Goal: Check status: Check status

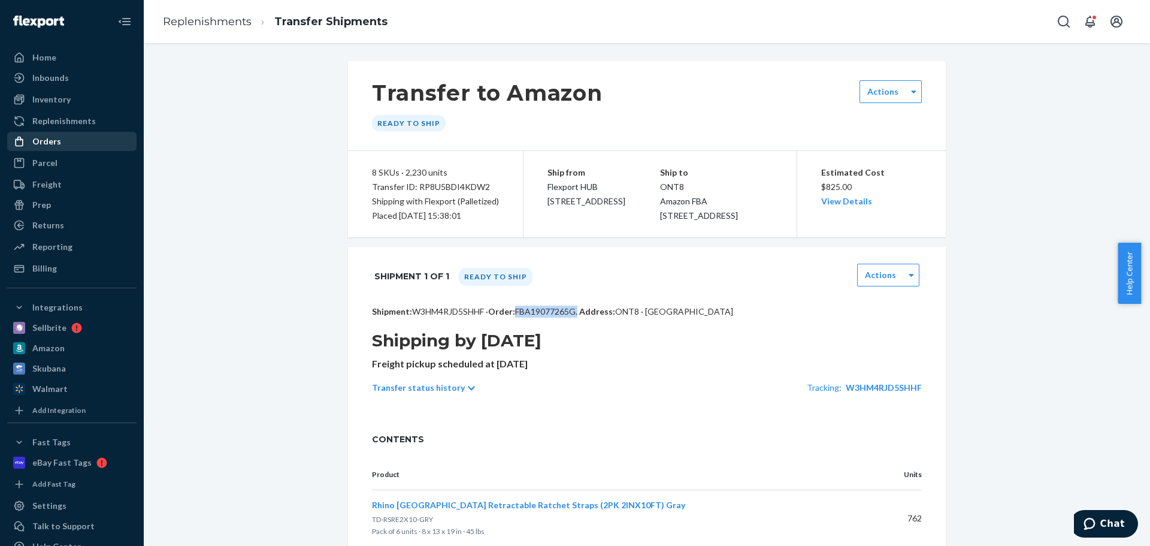
click at [50, 135] on div "Orders" at bounding box center [46, 141] width 29 height 12
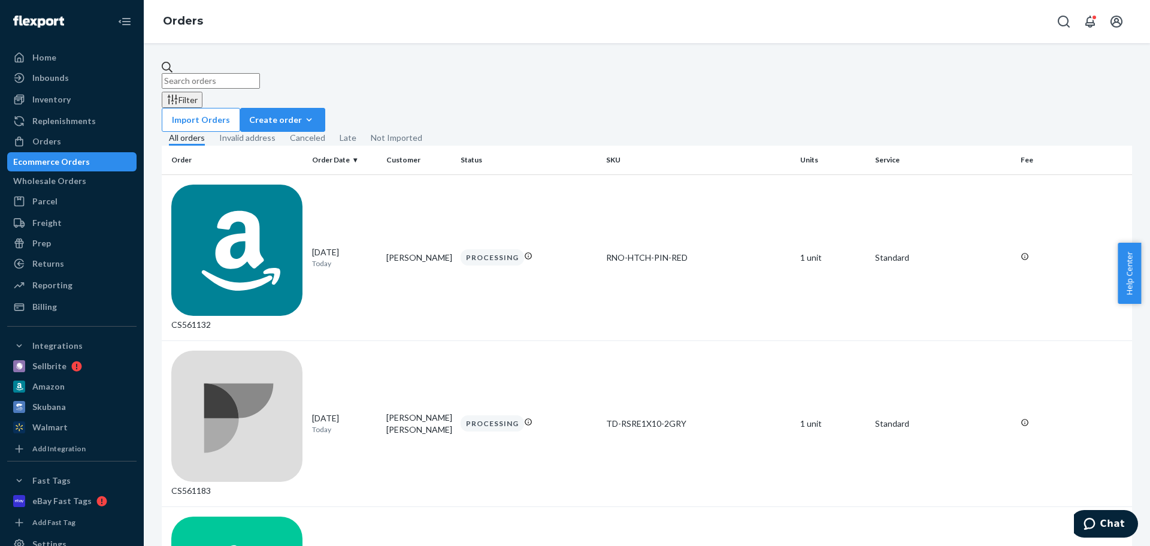
click at [237, 73] on input "text" at bounding box center [211, 81] width 98 height 16
paste input "576947790061146847"
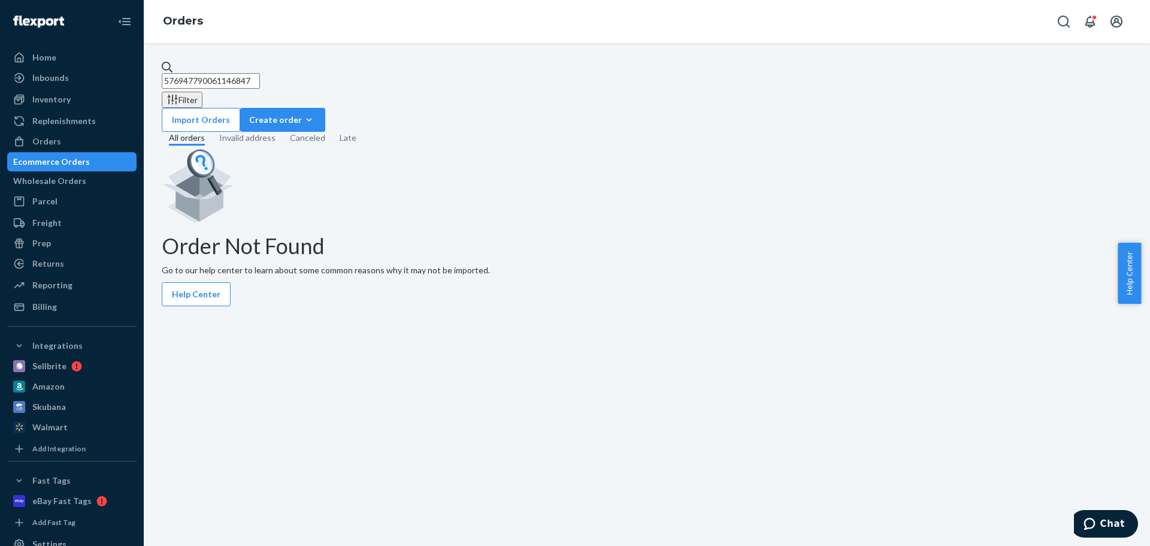
click at [260, 79] on input "576947790061146847" at bounding box center [211, 81] width 98 height 16
paste input "CS32505"
type input "CS32505"
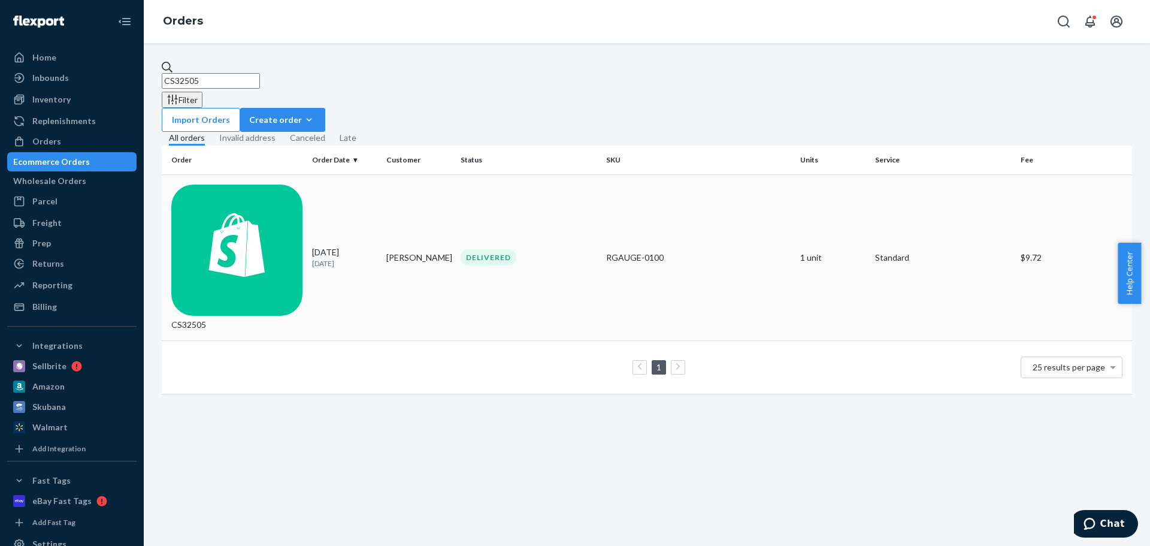
click at [230, 196] on td "CS32505" at bounding box center [235, 257] width 146 height 166
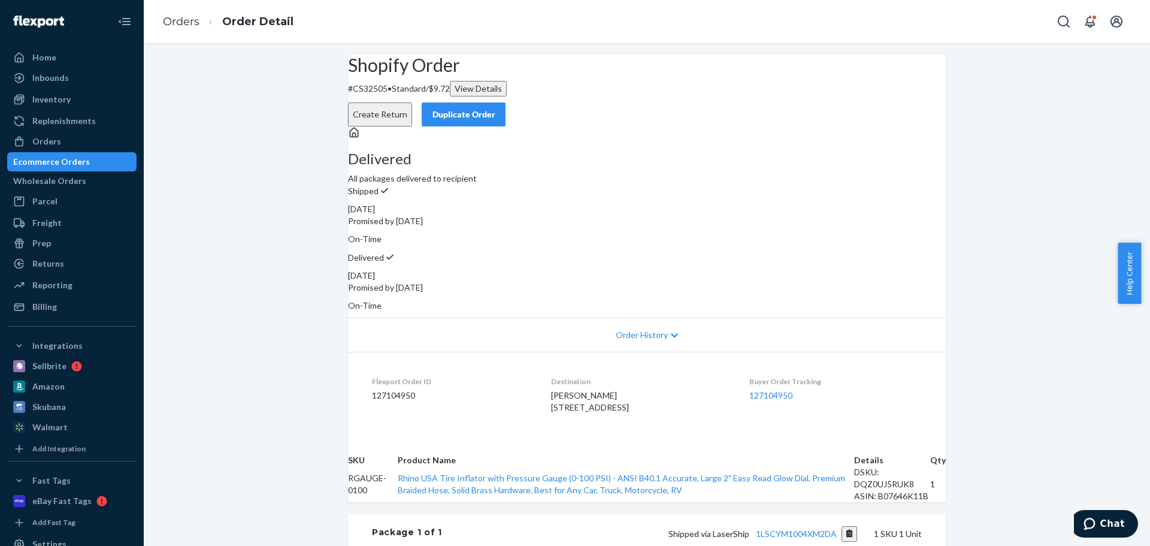
click at [281, 179] on div "Shopify Order # CS32505 • Standard / $9.72 View Details Create Return Duplicate…" at bounding box center [647, 401] width 1006 height 692
click at [87, 159] on div "Ecommerce Orders" at bounding box center [51, 162] width 77 height 12
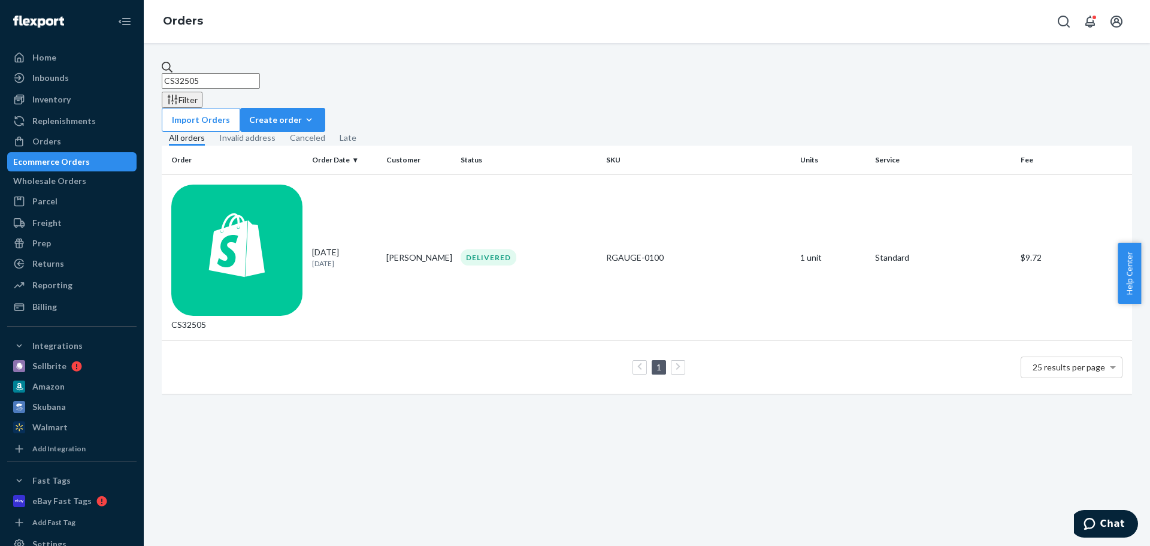
click at [260, 73] on input "CS32505" at bounding box center [211, 81] width 98 height 16
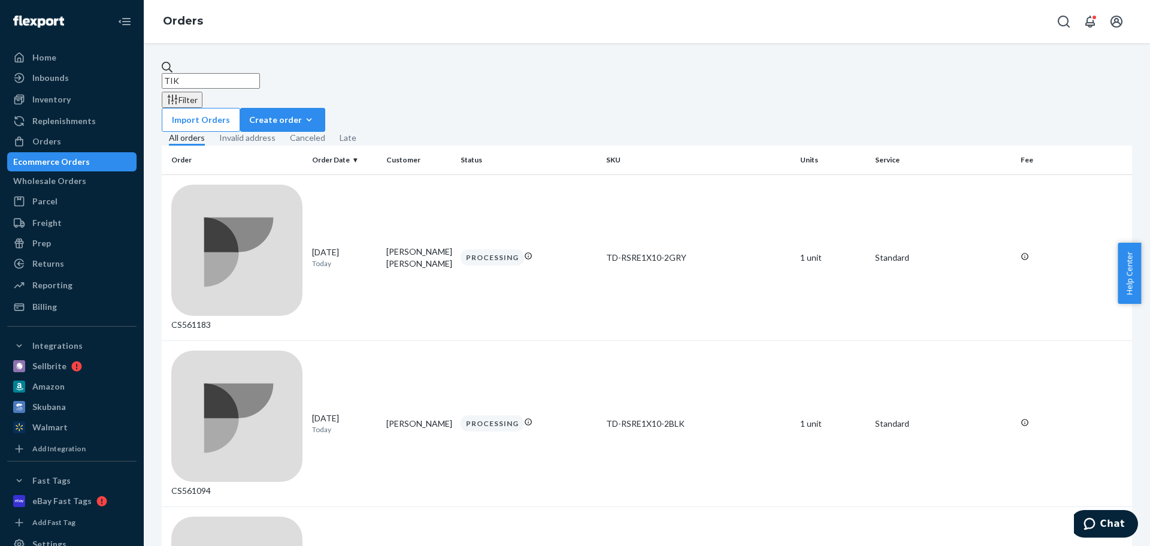
type input "TIK"
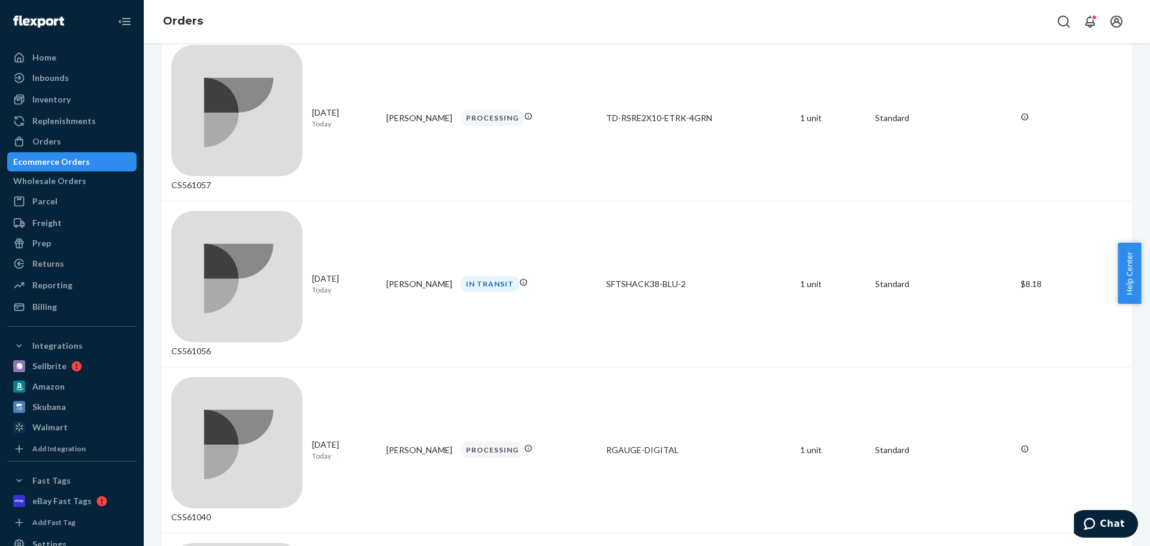
scroll to position [760, 0]
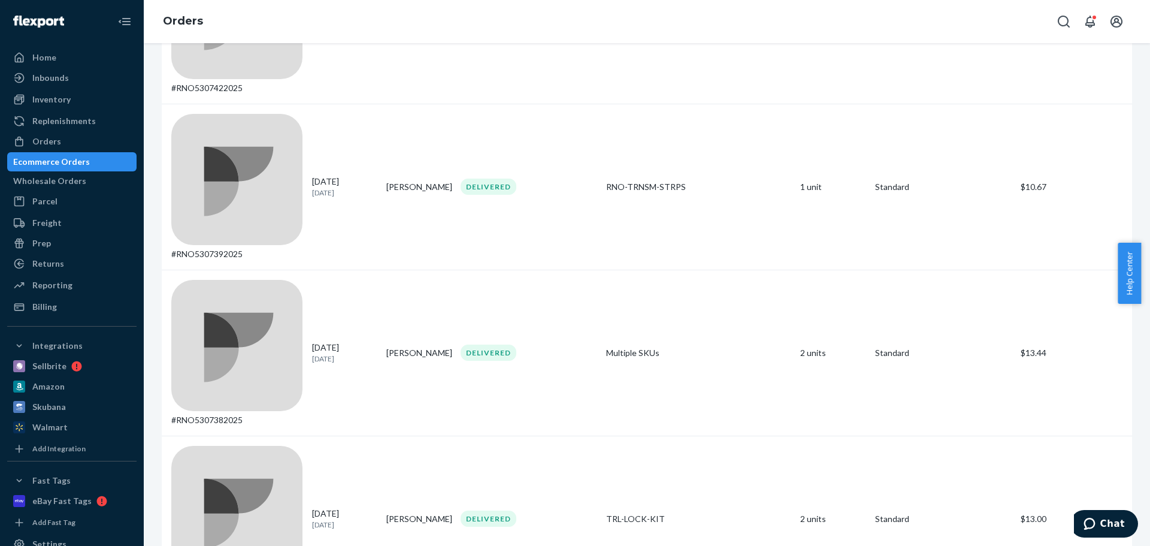
scroll to position [509, 0]
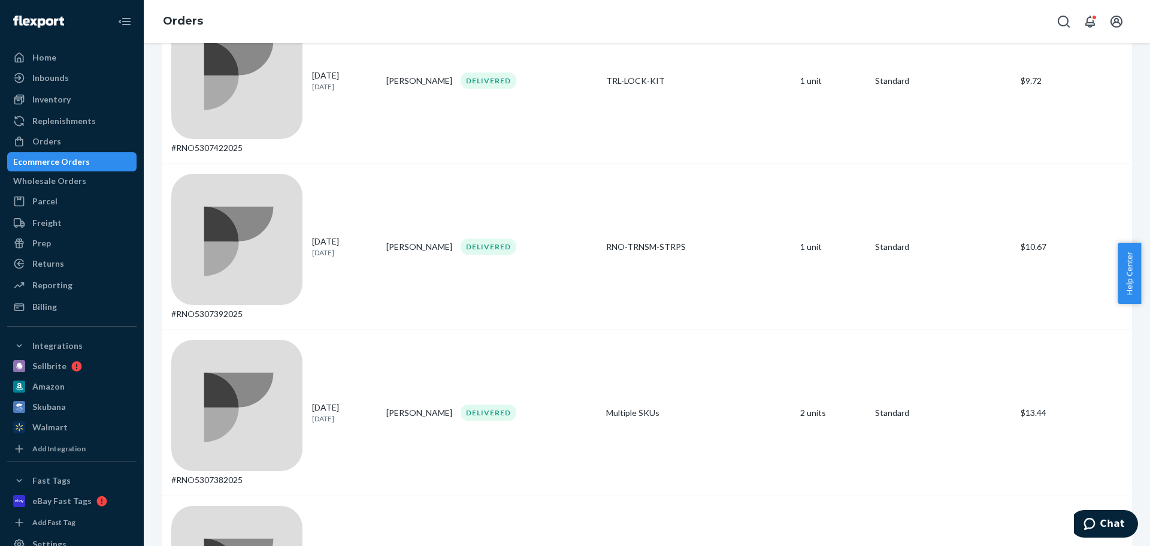
drag, startPoint x: 195, startPoint y: 186, endPoint x: 282, endPoint y: 192, distance: 87.1
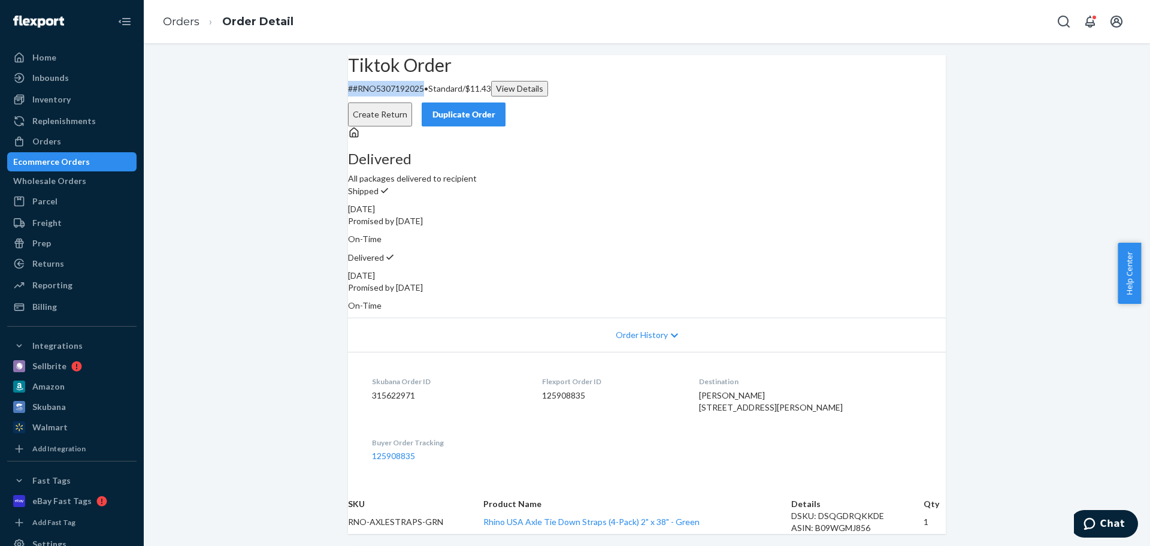
drag, startPoint x: 369, startPoint y: 117, endPoint x: 442, endPoint y: 125, distance: 73.4
click at [442, 125] on div "Tiktok Order # #RNO5307192025 • Standard / $11.43 View Details Create Return Du…" at bounding box center [647, 90] width 598 height 71
click at [407, 126] on div "Tiktok Order # #RNO5307192025 • Standard / $11.43 View Details Create Return Du…" at bounding box center [647, 90] width 598 height 71
drag, startPoint x: 378, startPoint y: 117, endPoint x: 398, endPoint y: 118, distance: 20.4
click at [398, 96] on p "# #RNO5307192025 • Standard / $11.43 View Details" at bounding box center [647, 89] width 598 height 16
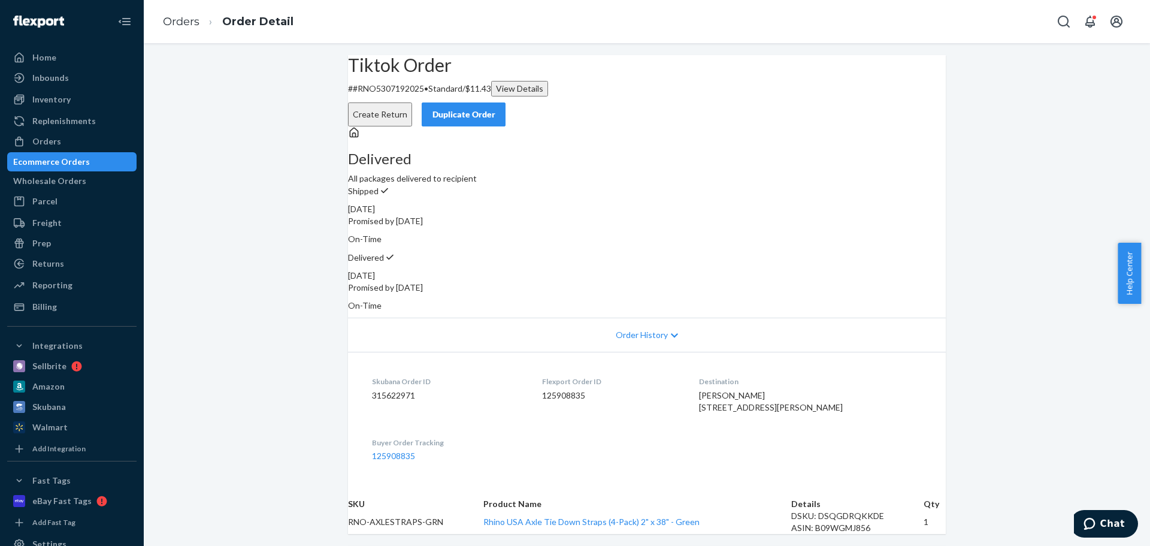
click at [190, 28] on li "Orders" at bounding box center [181, 22] width 37 height 16
click at [190, 23] on link "Orders" at bounding box center [181, 21] width 37 height 13
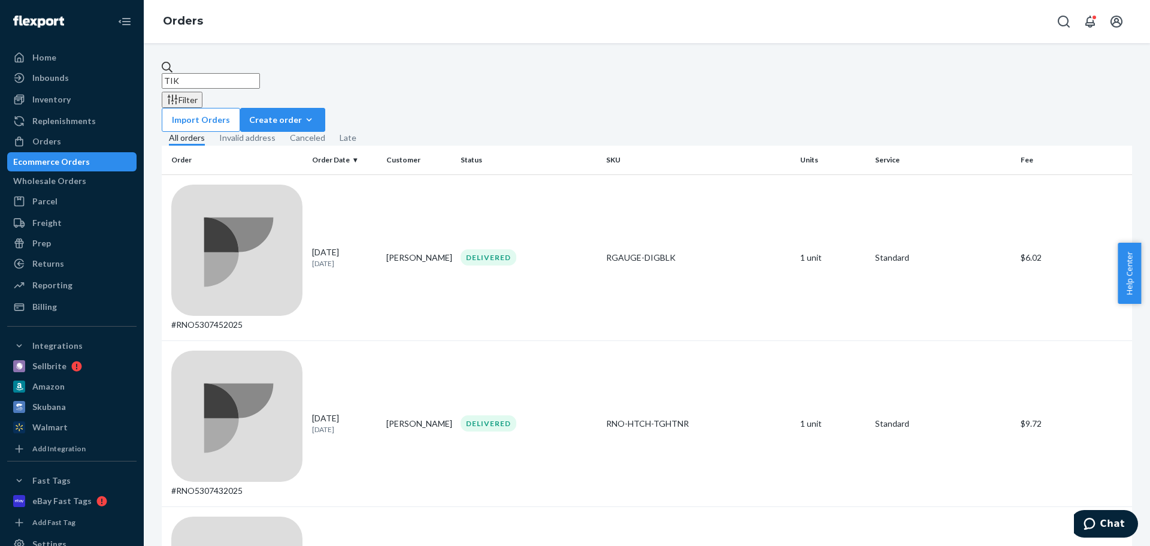
click at [243, 73] on input "TIK" at bounding box center [211, 81] width 98 height 16
type input "]"
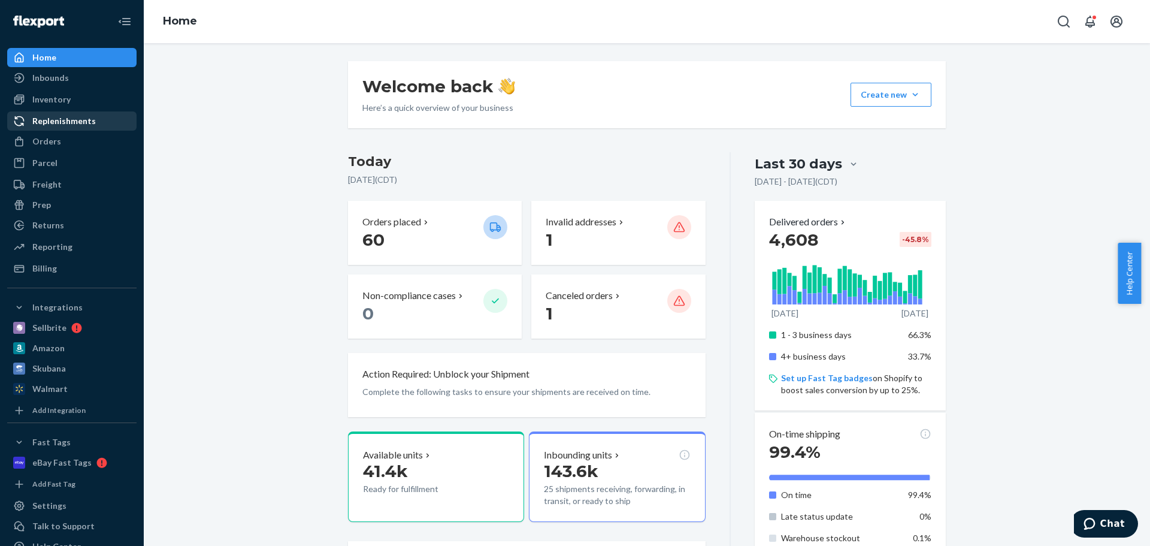
click at [63, 126] on div "Replenishments" at bounding box center [63, 121] width 63 height 12
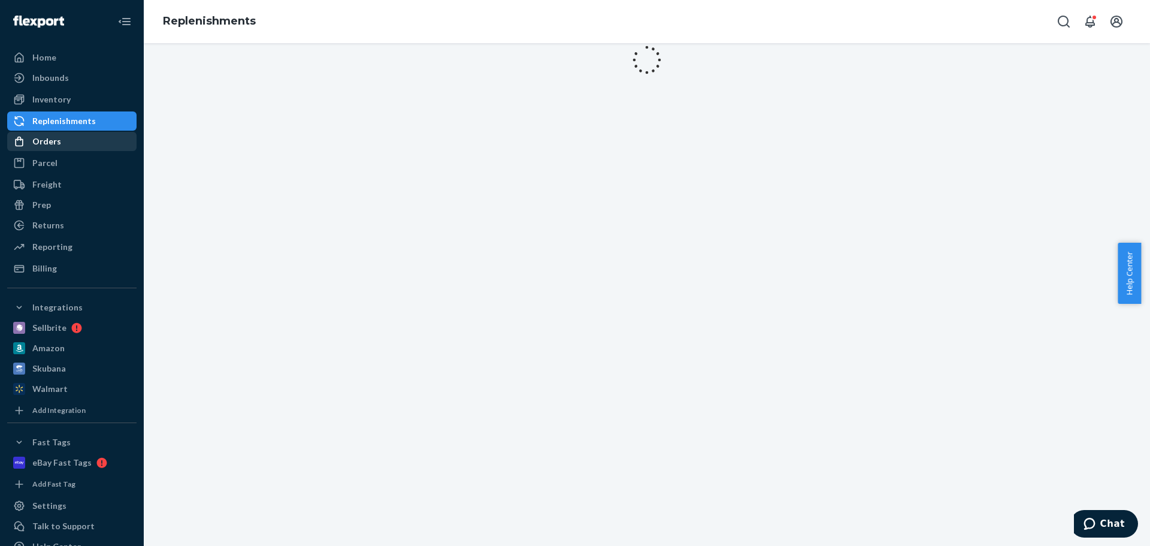
click at [62, 146] on div "Orders" at bounding box center [71, 141] width 127 height 17
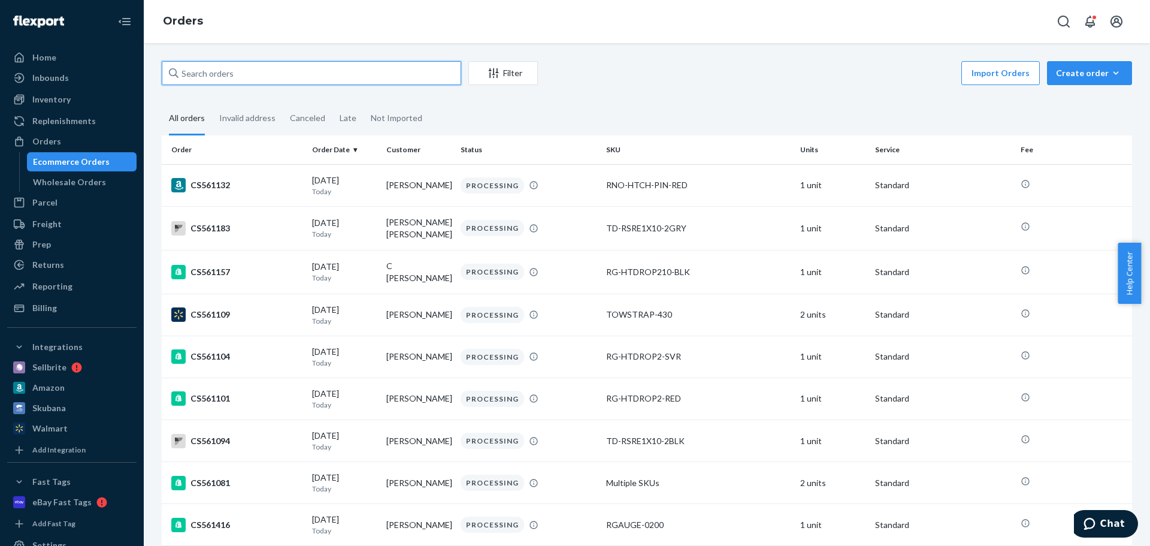
click at [245, 79] on input "text" at bounding box center [312, 73] width 300 height 24
paste input "CS261308"
type input "CS261308"
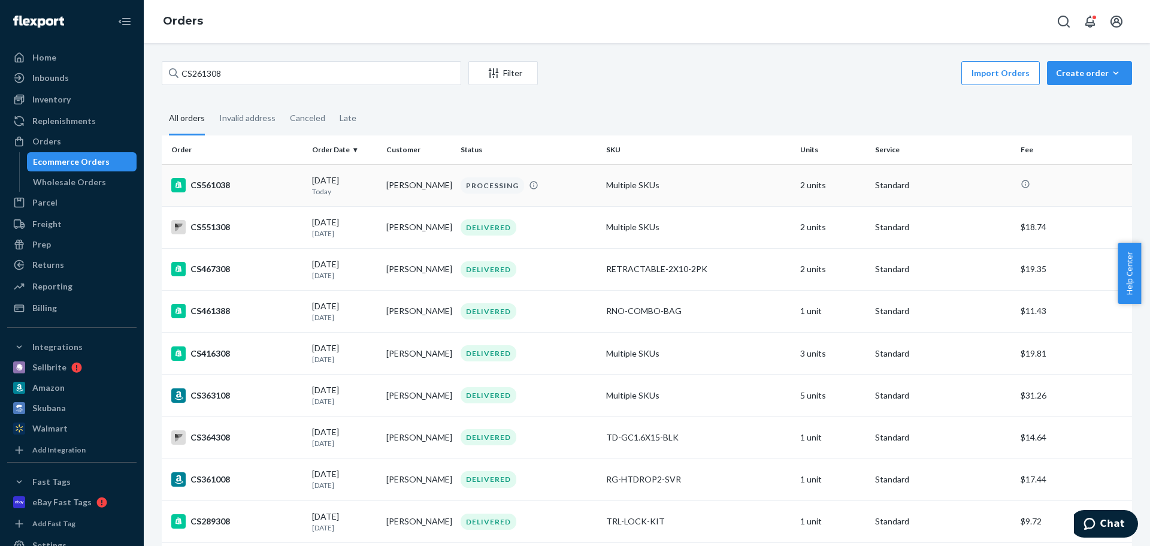
click at [253, 200] on td "CS561038" at bounding box center [235, 185] width 146 height 42
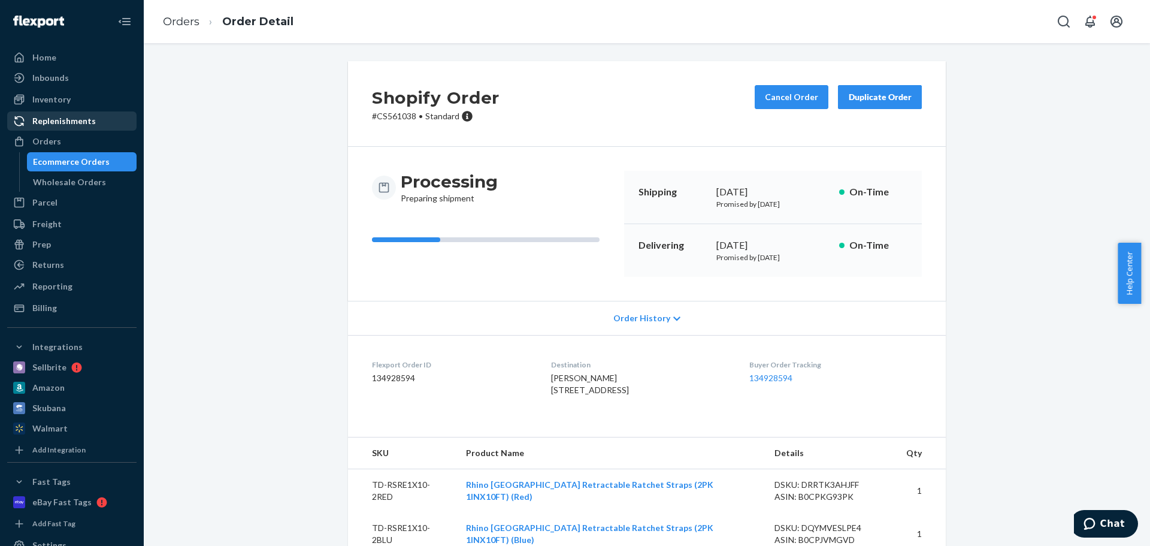
click at [57, 116] on div "Replenishments" at bounding box center [63, 121] width 63 height 12
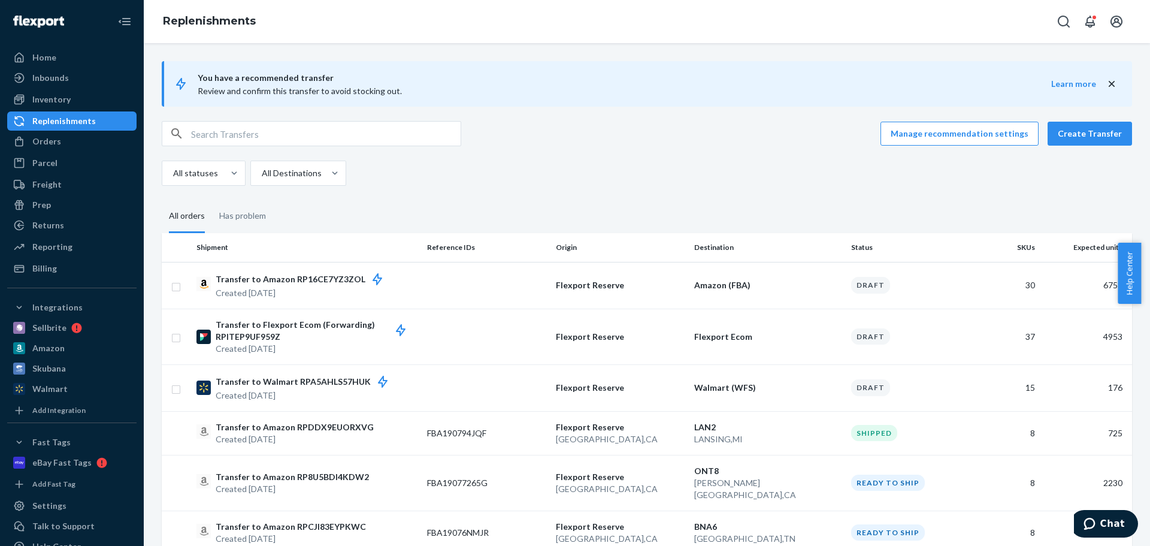
click at [435, 206] on fieldset "All orders Has problem" at bounding box center [647, 216] width 970 height 33
drag, startPoint x: 699, startPoint y: 186, endPoint x: 691, endPoint y: 187, distance: 8.5
click at [1108, 86] on icon "close" at bounding box center [1112, 84] width 12 height 12
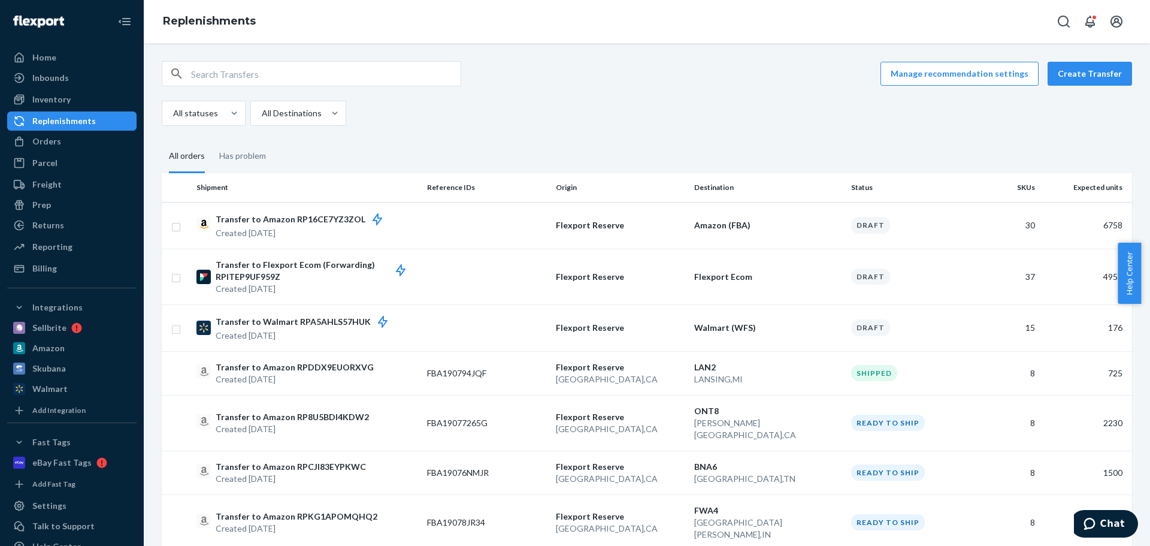
click at [434, 121] on div "All statuses All Destinations" at bounding box center [642, 113] width 961 height 25
click at [279, 69] on input "text" at bounding box center [326, 74] width 270 height 24
paste input "FBA190794JQF"
type input "FBA190794JQF"
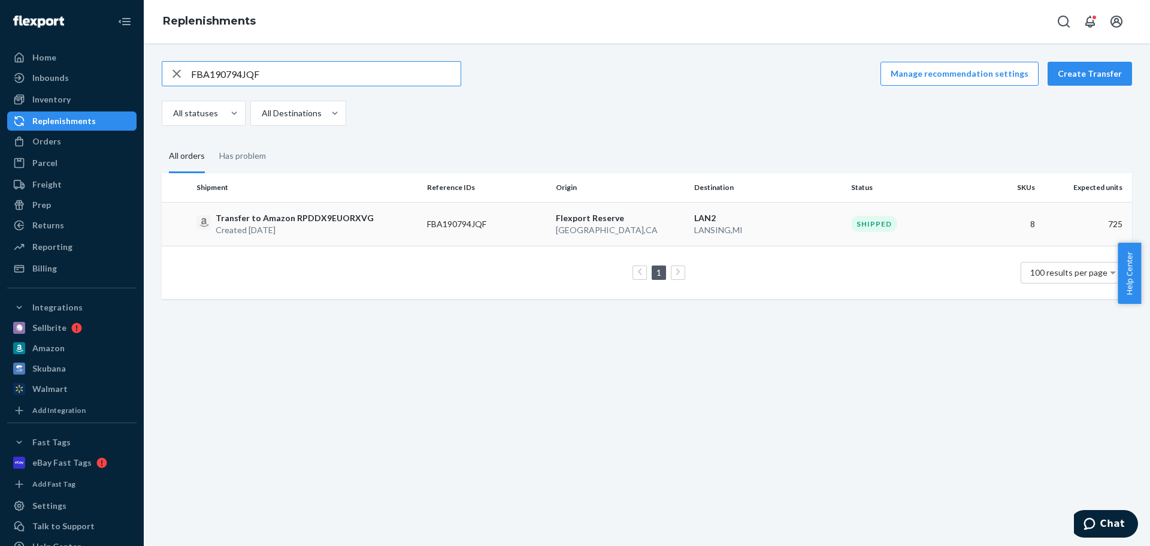
click at [327, 237] on td "Transfer to Amazon RPDDX9EUORXVG Created Aug 15, 2025" at bounding box center [307, 224] width 231 height 44
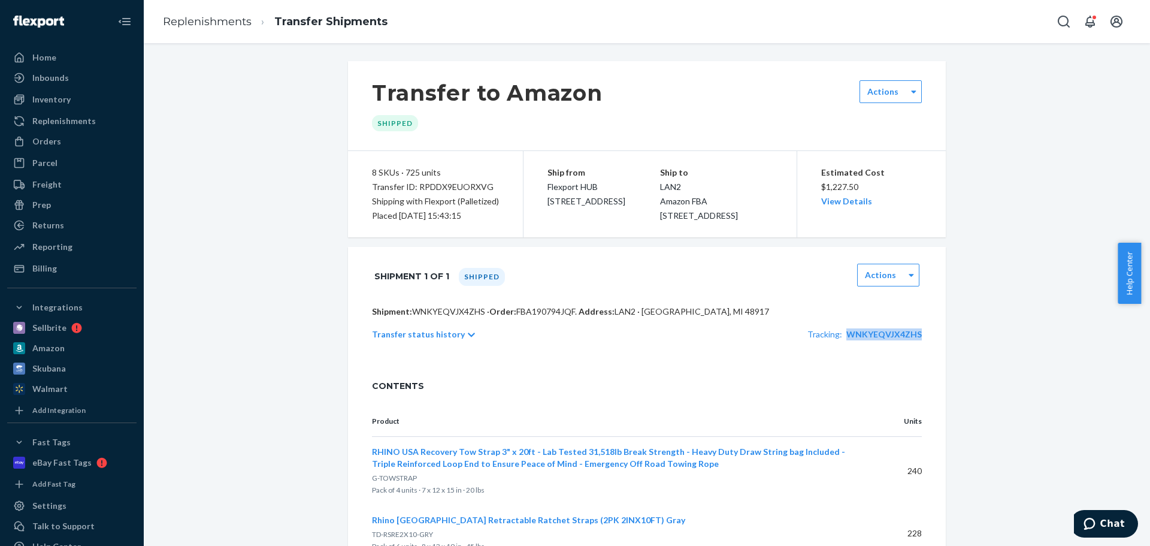
copy span "WNKYEQVJX4ZHS"
drag, startPoint x: 918, startPoint y: 349, endPoint x: 841, endPoint y: 362, distance: 77.7
click at [841, 362] on div "Shipment: WNKYEQVJX4ZHS · Order: FBA190794JQF . Address: LAN2 · LANSING, MI 489…" at bounding box center [647, 335] width 598 height 60
click at [50, 131] on ul "Home Inbounds Shipping Plans Problems Inventory Products Replenishments Orders …" at bounding box center [71, 163] width 129 height 230
click at [56, 121] on div "Replenishments" at bounding box center [63, 121] width 63 height 12
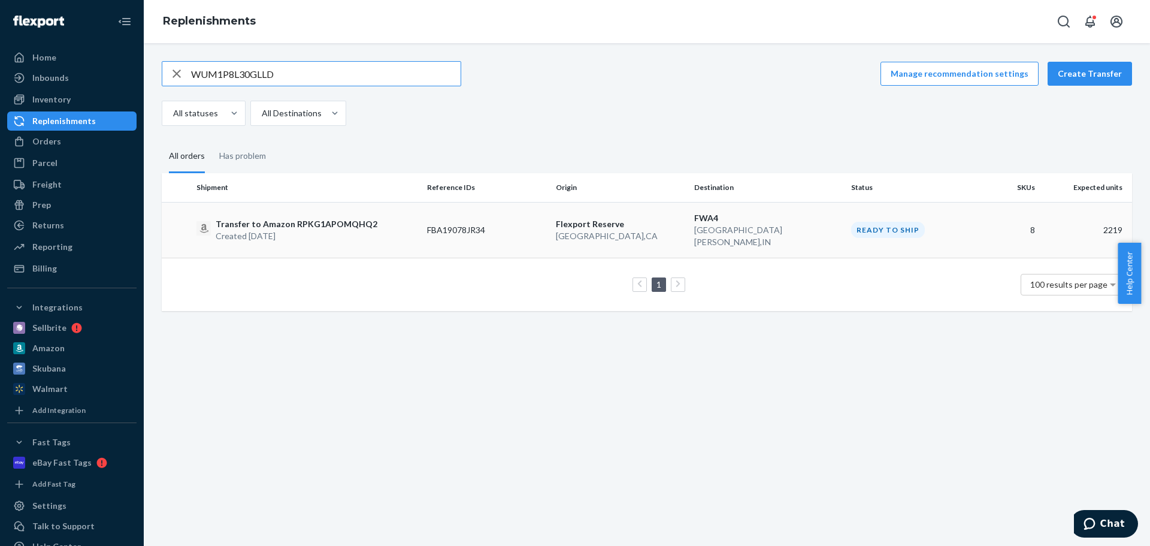
type input "WUM1P8L30GLLD"
click at [338, 230] on p "Created Aug 15, 2025" at bounding box center [297, 236] width 162 height 12
copy td "FBA19078JR34"
drag, startPoint x: 441, startPoint y: 227, endPoint x: 518, endPoint y: 231, distance: 76.8
click at [518, 231] on td "FBA19078JR34" at bounding box center [486, 230] width 129 height 56
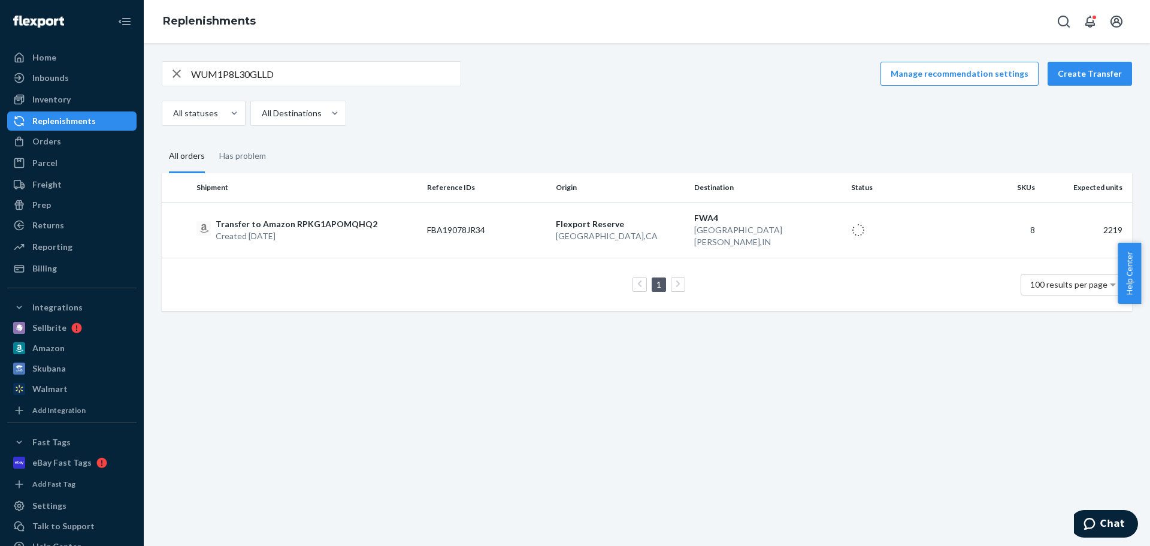
drag, startPoint x: 489, startPoint y: 145, endPoint x: 220, endPoint y: 27, distance: 293.7
click at [489, 144] on fieldset "All orders Has problem" at bounding box center [647, 156] width 970 height 33
